Goal: Task Accomplishment & Management: Use online tool/utility

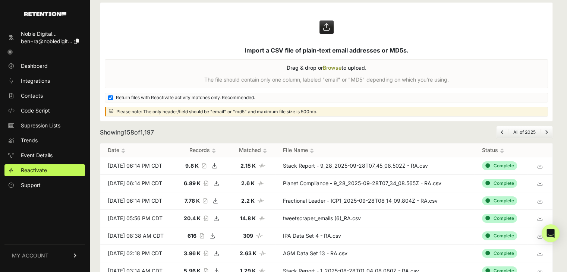
scroll to position [74, 0]
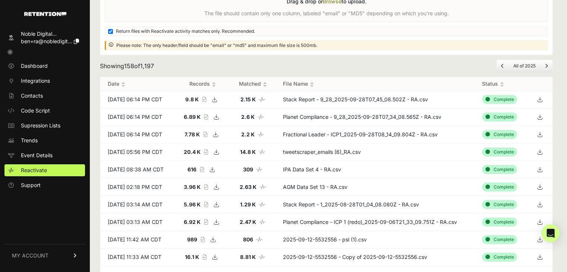
scroll to position [112, 0]
click at [543, 151] on icon at bounding box center [539, 151] width 10 height 11
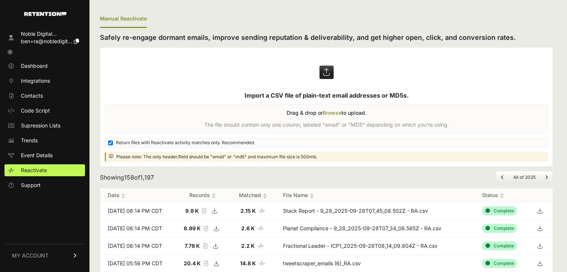
scroll to position [112, 0]
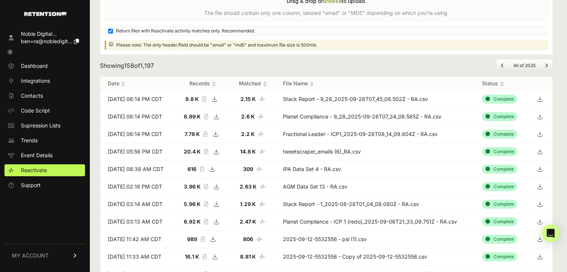
click at [544, 150] on icon at bounding box center [539, 151] width 10 height 11
drag, startPoint x: 560, startPoint y: 82, endPoint x: 545, endPoint y: 92, distance: 18.8
click at [542, 133] on icon at bounding box center [539, 133] width 10 height 11
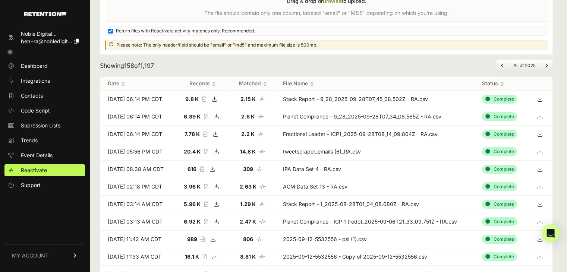
click at [543, 117] on icon at bounding box center [539, 116] width 10 height 11
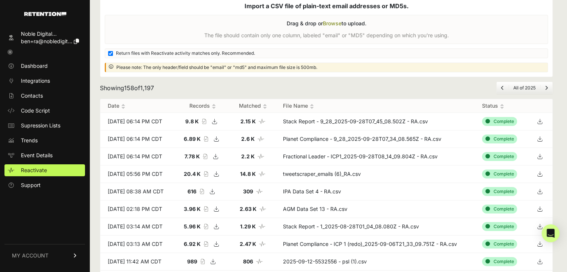
scroll to position [89, 0]
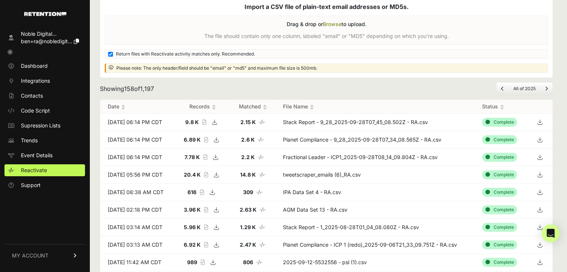
click at [543, 121] on icon at bounding box center [539, 122] width 10 height 11
